Goal: Navigation & Orientation: Understand site structure

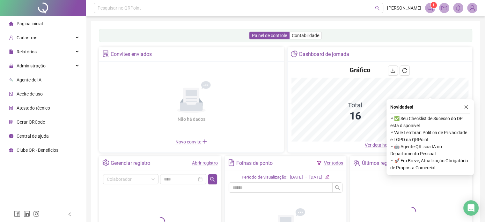
scroll to position [82, 0]
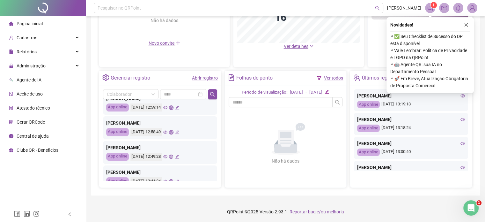
scroll to position [128, 0]
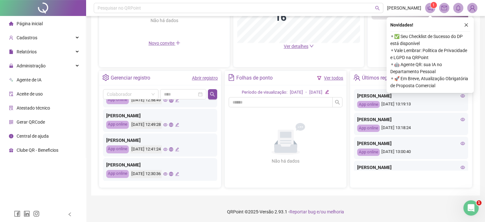
click at [168, 174] on icon "eye" at bounding box center [165, 173] width 4 height 3
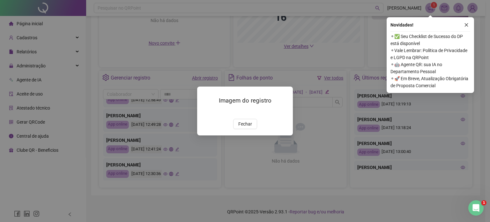
click at [249, 135] on div "Imagem do registro Fechar" at bounding box center [245, 110] width 96 height 49
click at [240, 127] on span "Fechar" at bounding box center [245, 123] width 14 height 7
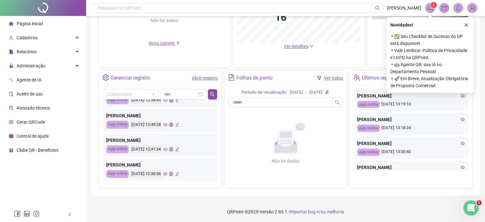
click at [173, 172] on icon "global" at bounding box center [171, 174] width 4 height 4
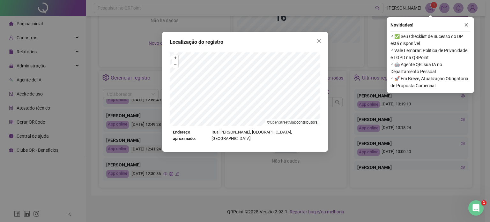
click at [296, 161] on div "Localização do registro + – ⇧ › © OpenStreetMap contributors. Endereço aproxima…" at bounding box center [245, 111] width 490 height 222
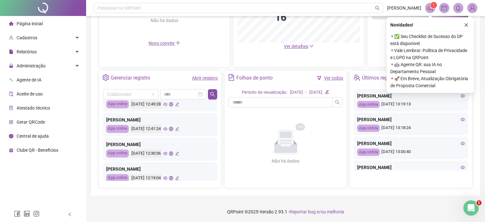
scroll to position [160, 0]
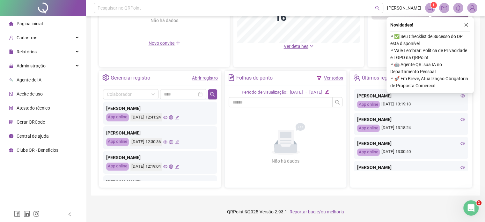
click at [173, 164] on icon "global" at bounding box center [171, 166] width 4 height 4
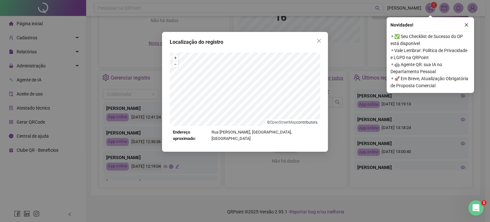
click at [180, 164] on div "Localização do registro + – ⇧ › © OpenStreetMap contributors. Endereço aproxima…" at bounding box center [245, 111] width 490 height 222
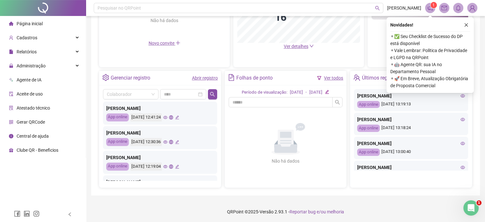
click at [168, 164] on icon "eye" at bounding box center [165, 166] width 4 height 4
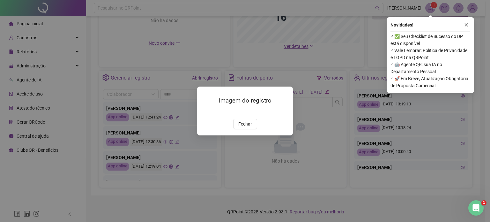
click at [174, 164] on div "Imagem do registro Fechar" at bounding box center [245, 111] width 490 height 222
click at [172, 119] on div "Imagem do registro Fechar" at bounding box center [245, 111] width 490 height 222
click at [250, 127] on span "Fechar" at bounding box center [245, 123] width 14 height 7
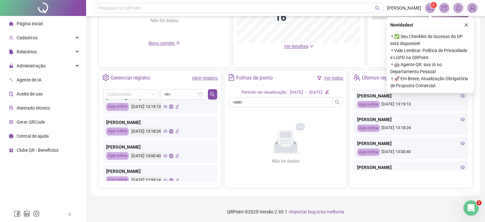
scroll to position [0, 0]
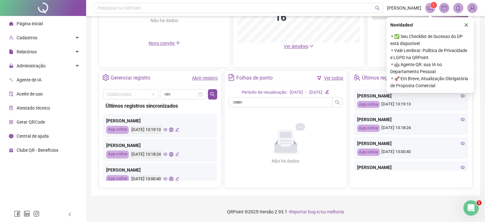
click at [168, 128] on icon "eye" at bounding box center [165, 129] width 4 height 3
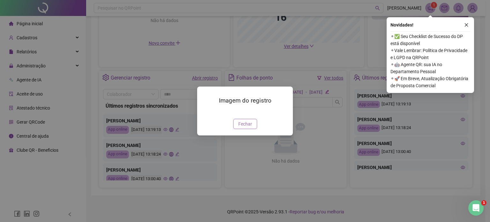
click at [248, 129] on button "Fechar" at bounding box center [245, 124] width 24 height 10
